Goal: Transaction & Acquisition: Book appointment/travel/reservation

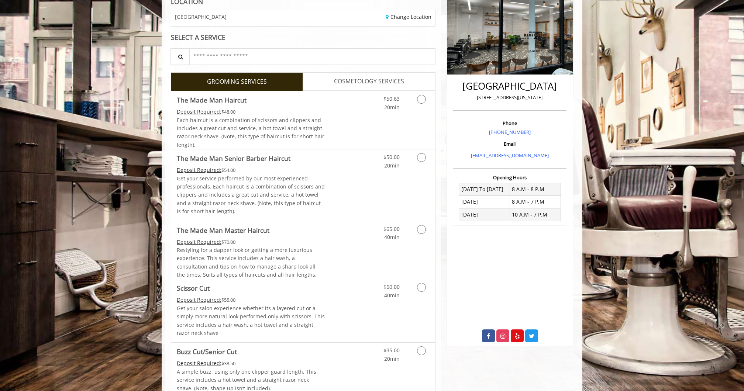
scroll to position [117, 0]
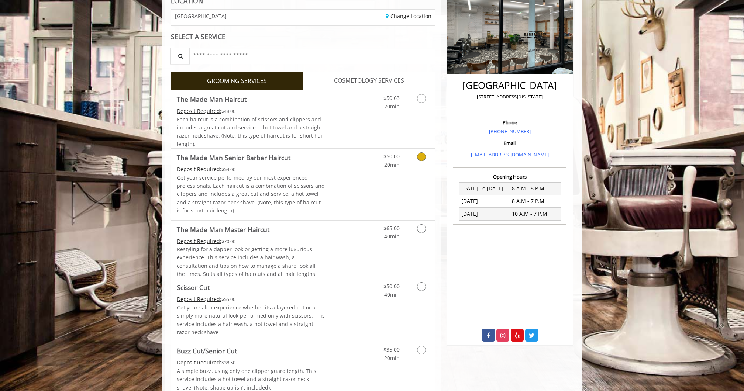
click at [328, 179] on link "Discounted Price" at bounding box center [347, 184] width 44 height 71
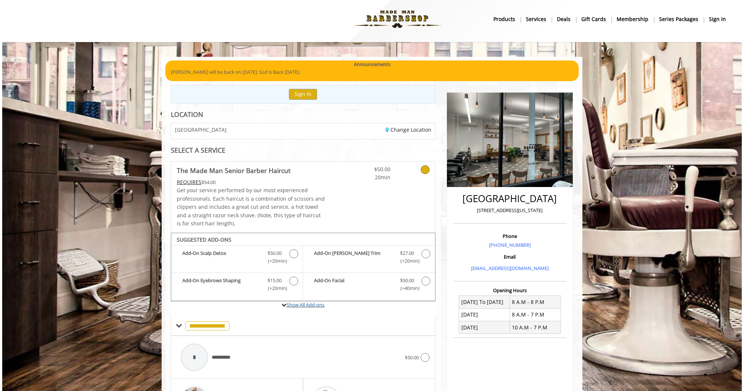
scroll to position [144, 0]
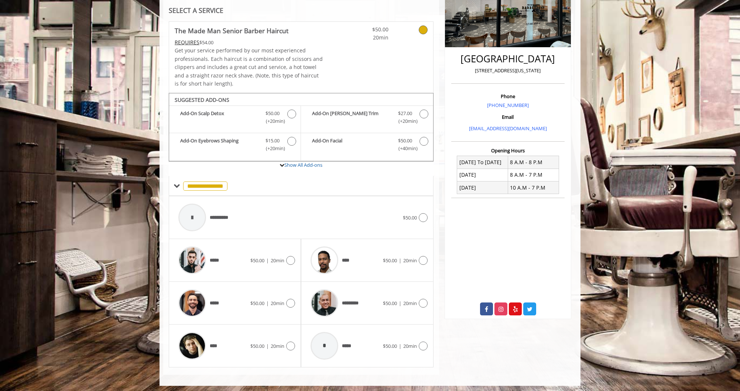
click at [424, 23] on link at bounding box center [414, 32] width 28 height 20
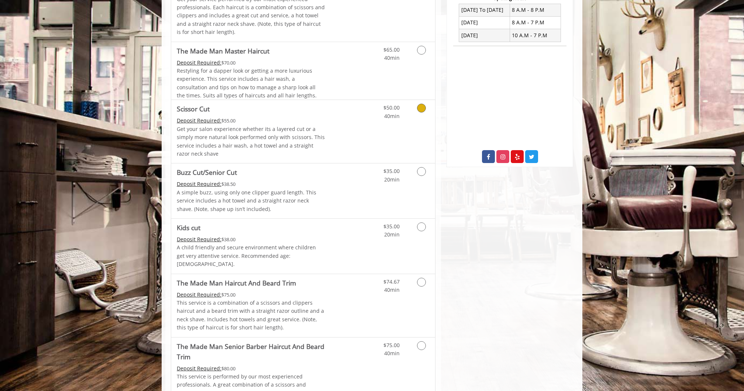
scroll to position [305, 0]
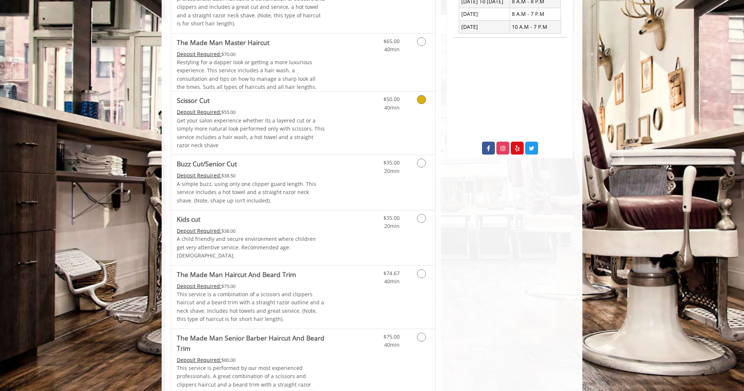
click at [302, 108] on div "Deposit Required: $55.00" at bounding box center [251, 112] width 148 height 8
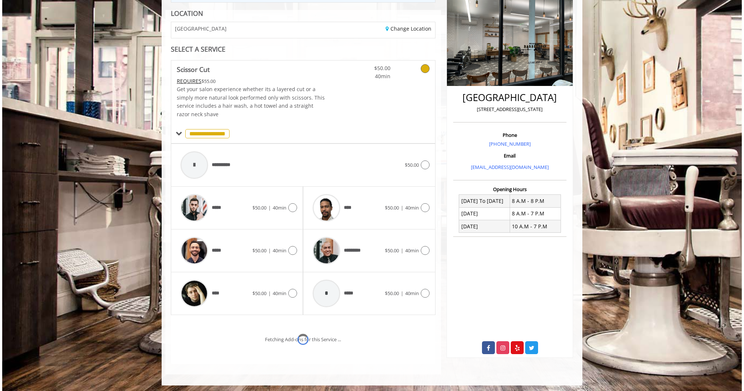
scroll to position [135, 0]
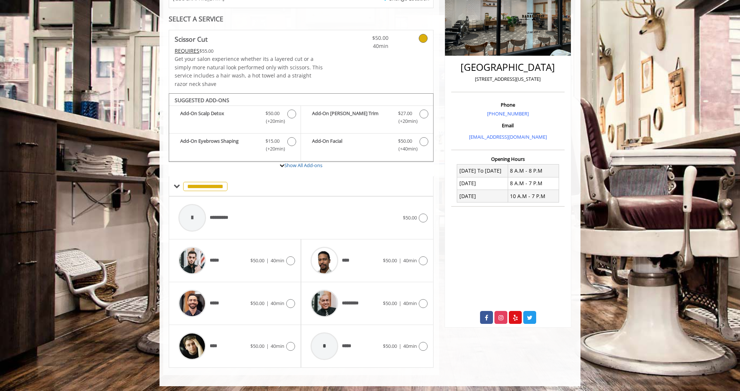
click at [347, 45] on span "40min" at bounding box center [367, 46] width 44 height 8
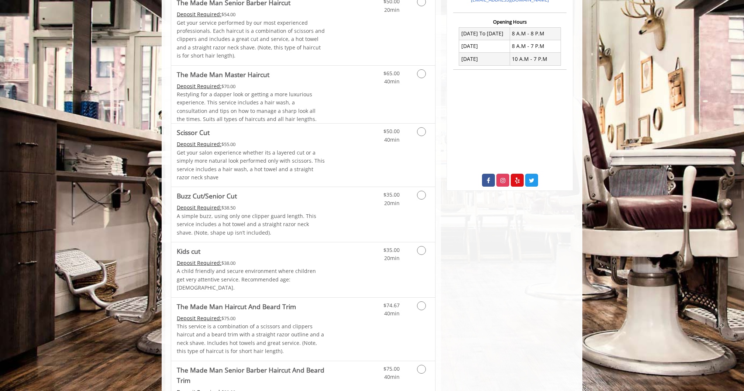
scroll to position [259, 0]
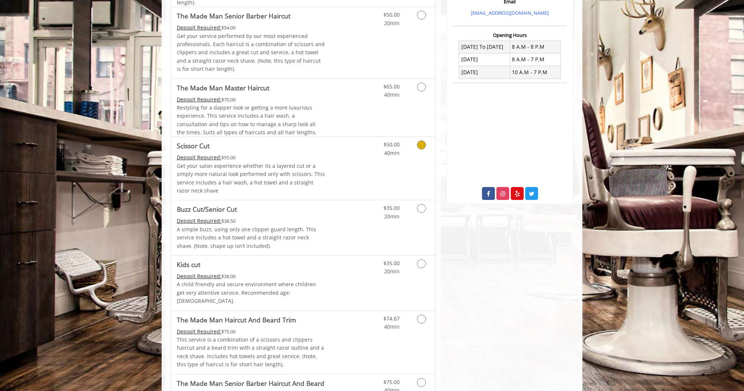
click at [356, 149] on link "Discounted Price" at bounding box center [347, 168] width 44 height 63
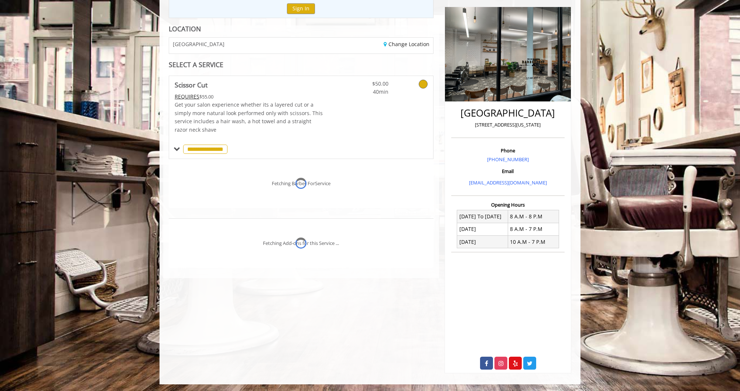
scroll to position [105, 0]
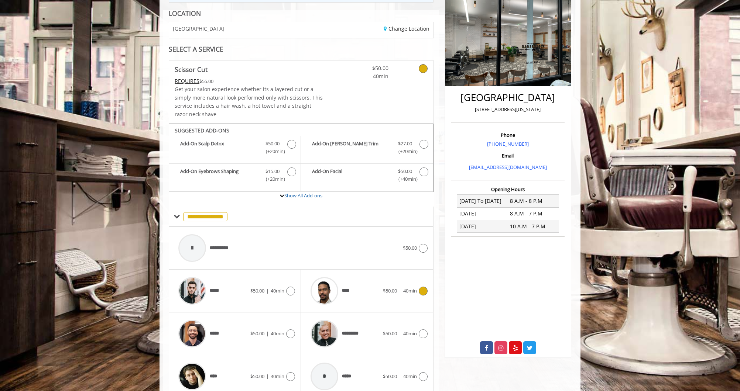
click at [378, 292] on div "****" at bounding box center [345, 291] width 76 height 35
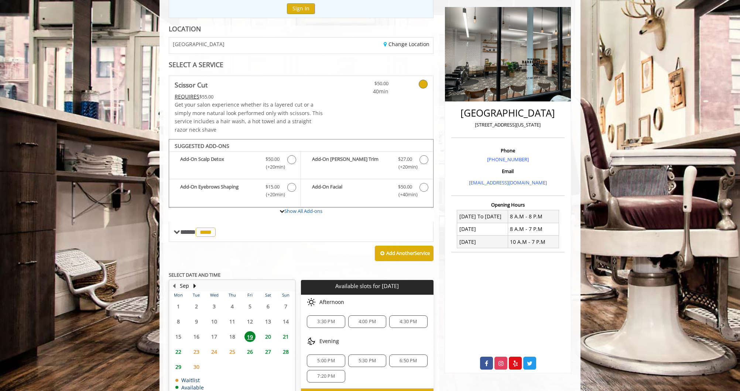
scroll to position [132, 0]
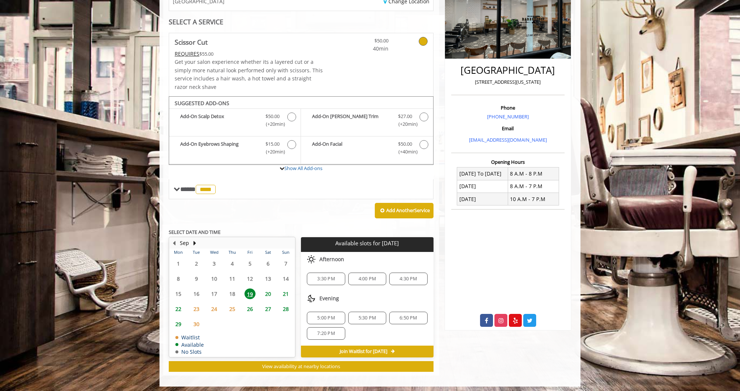
click at [402, 315] on span "6:50 PM" at bounding box center [408, 318] width 17 height 6
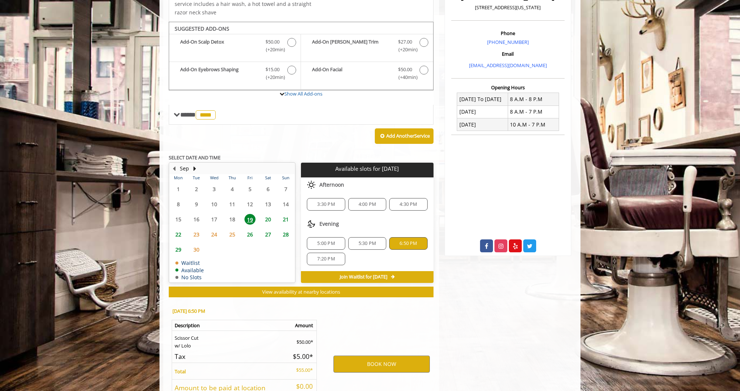
scroll to position [265, 0]
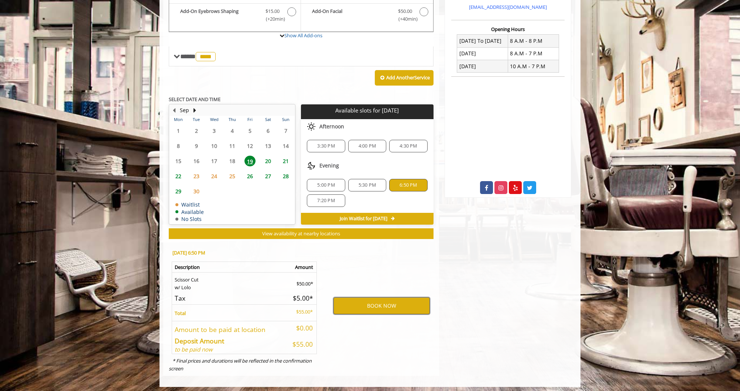
click at [382, 304] on button "BOOK NOW" at bounding box center [381, 306] width 96 height 17
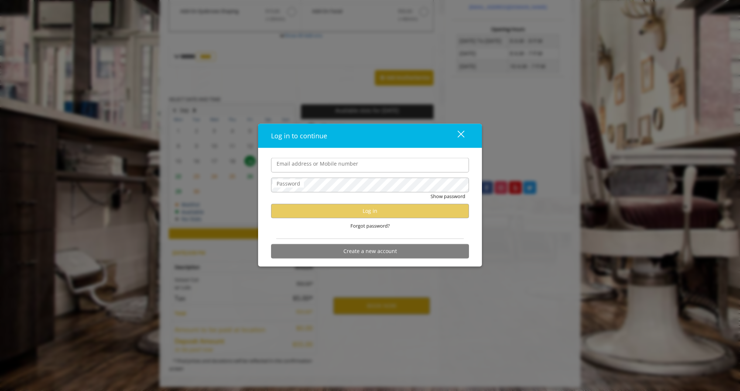
click at [359, 160] on input "Email address or Mobile number" at bounding box center [370, 165] width 198 height 15
click at [433, 356] on div "Log in to continue close Email address or Mobile number Password Show password …" at bounding box center [370, 195] width 740 height 391
click at [381, 252] on button "Create a new account" at bounding box center [370, 251] width 198 height 14
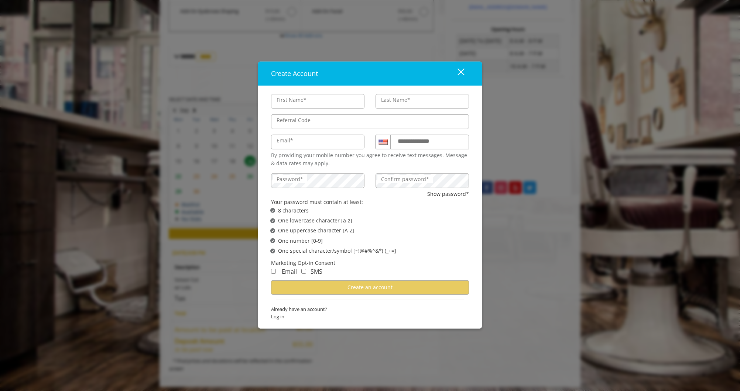
click at [213, 288] on div "**********" at bounding box center [370, 195] width 740 height 391
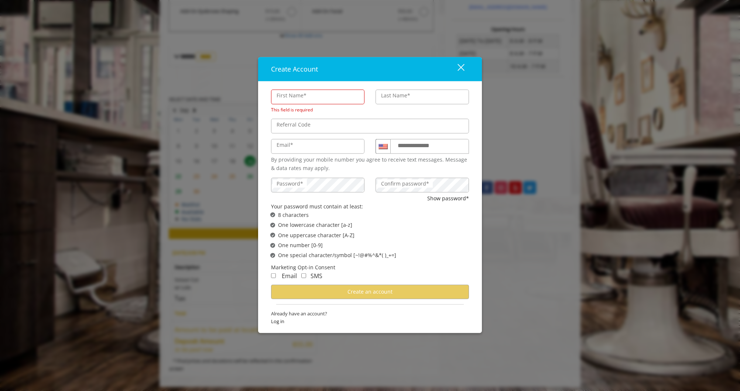
click at [460, 66] on div "close" at bounding box center [456, 69] width 15 height 11
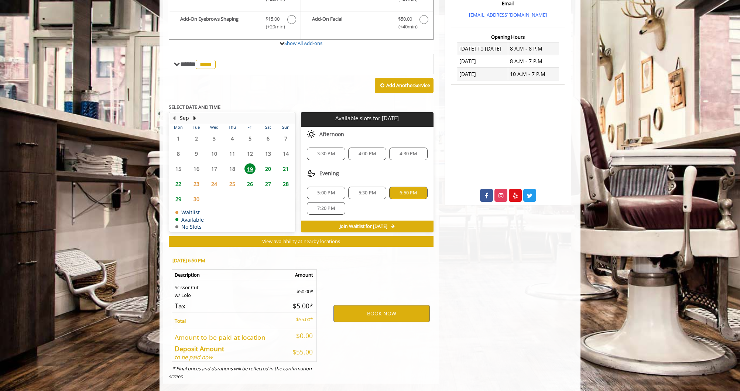
scroll to position [259, 0]
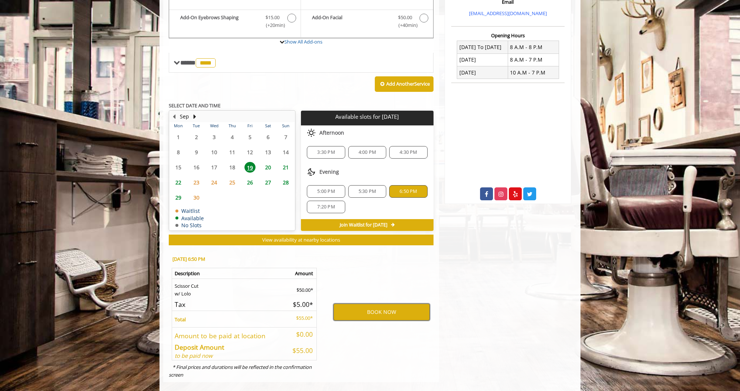
click at [388, 309] on button "BOOK NOW" at bounding box center [381, 312] width 96 height 17
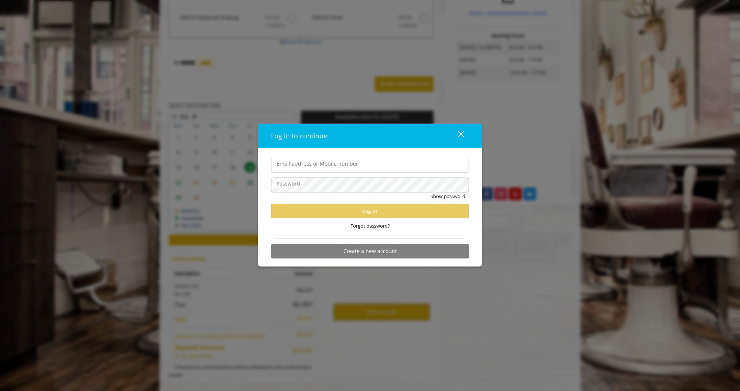
scroll to position [0, 0]
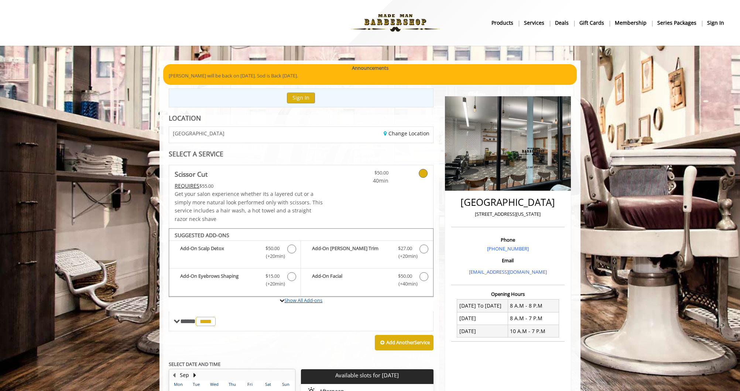
click at [385, 308] on label "Show All Add-ons" at bounding box center [301, 304] width 265 height 15
